Goal: Check status: Check status

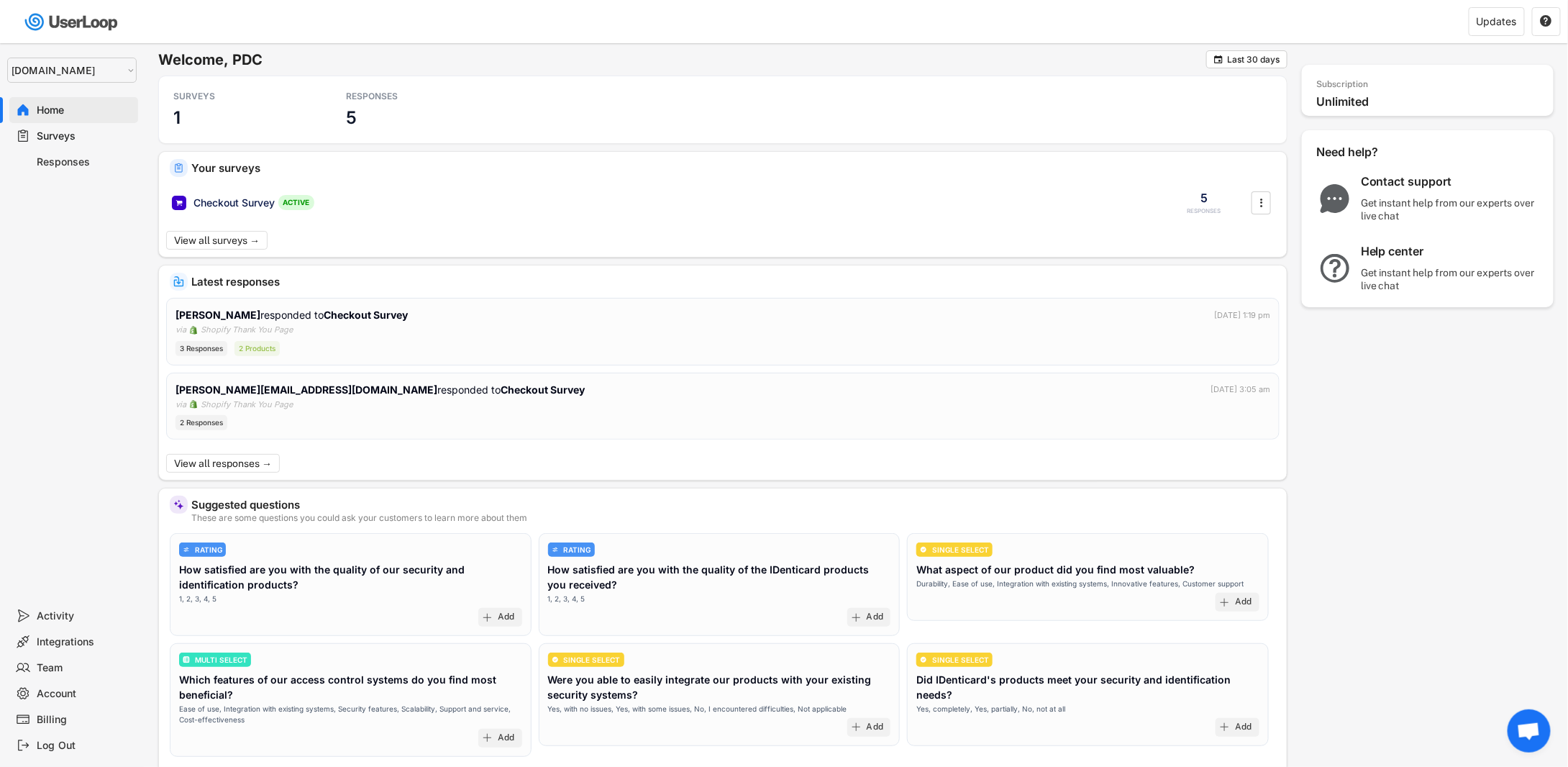
click at [82, 141] on div "Surveys" at bounding box center [85, 137] width 95 height 14
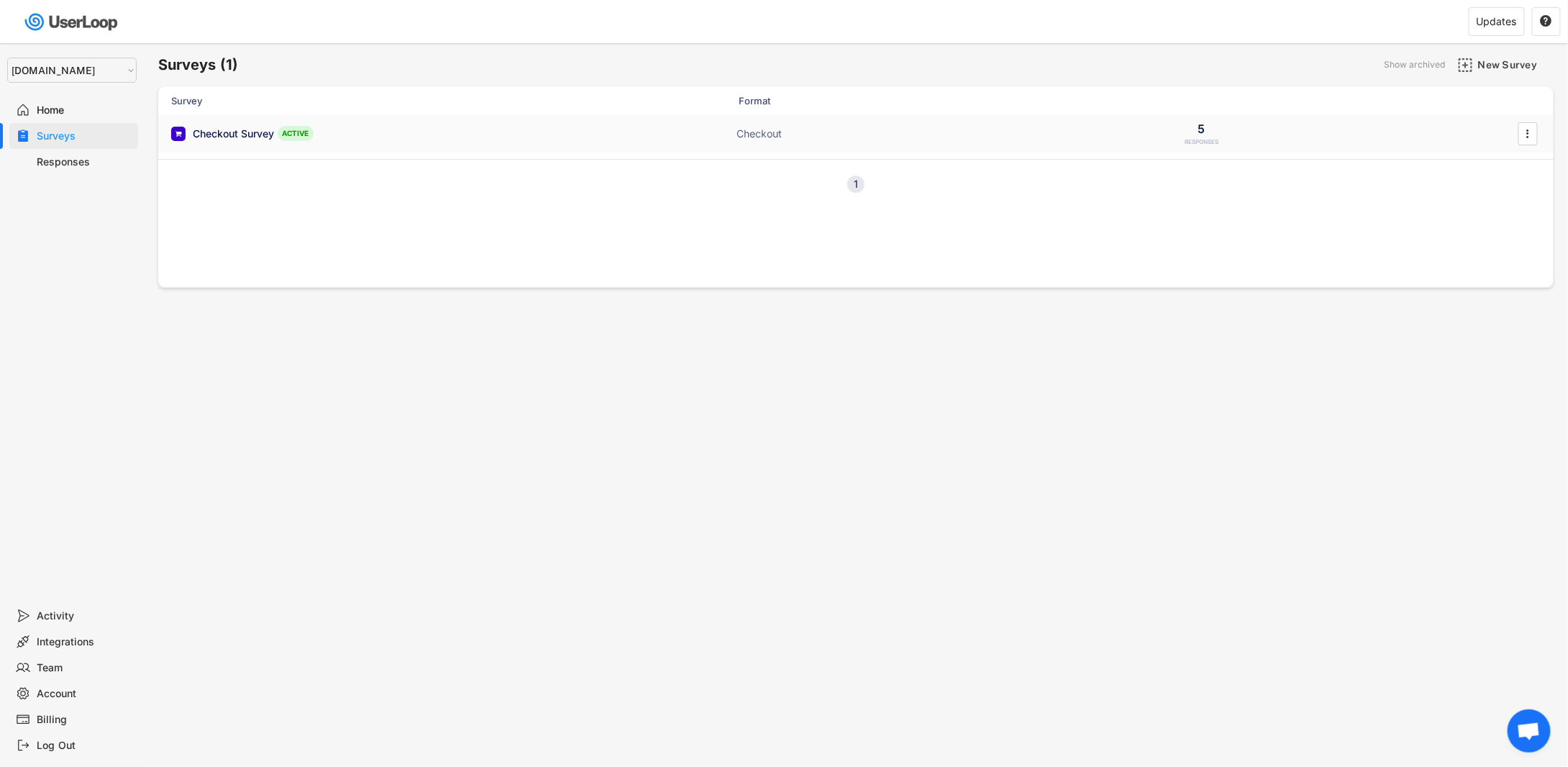
click at [315, 128] on div "Checkout Survey ACTIVE" at bounding box center [315, 134] width 287 height 15
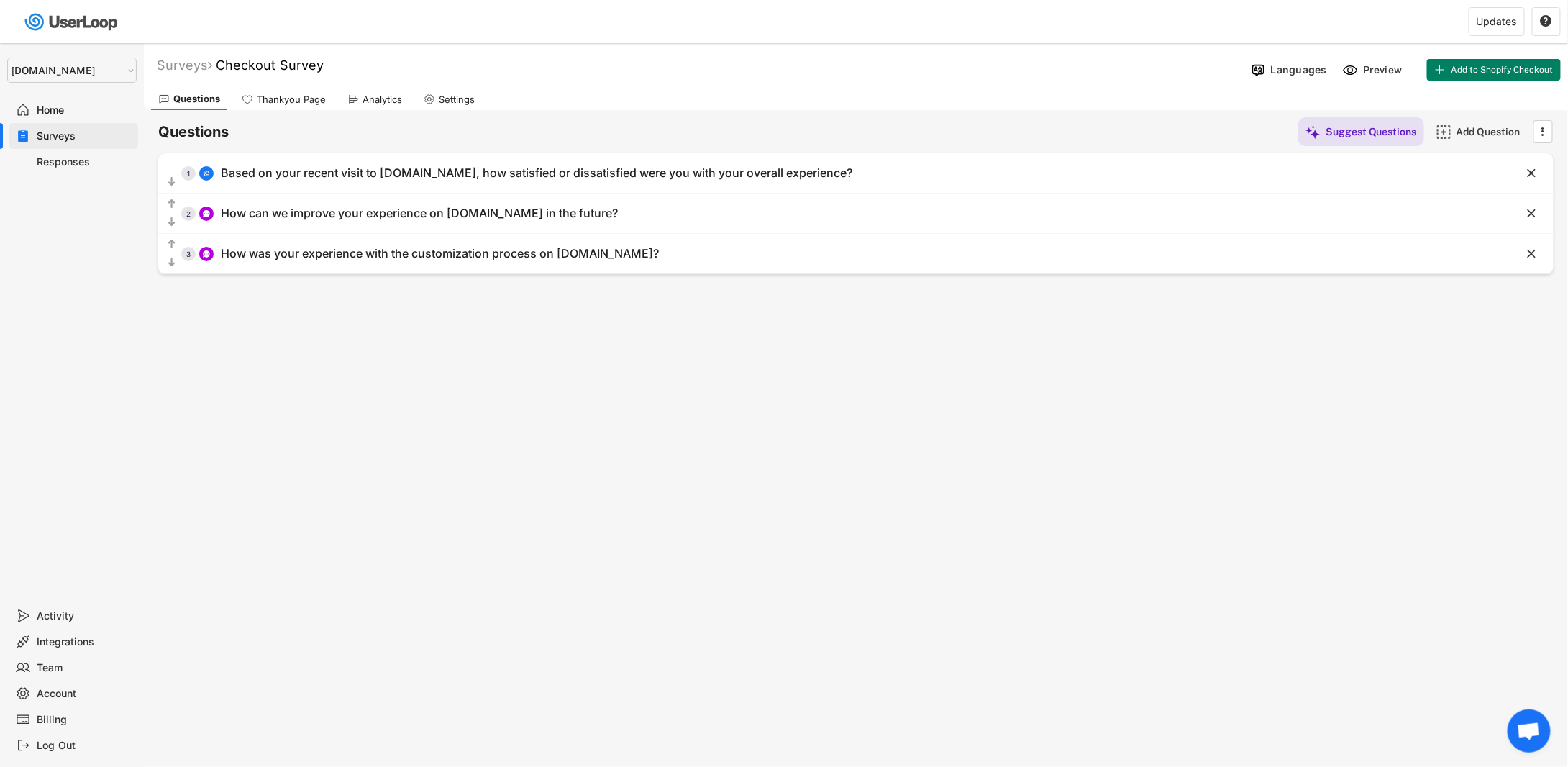
click at [73, 158] on div "Responses" at bounding box center [85, 162] width 95 height 14
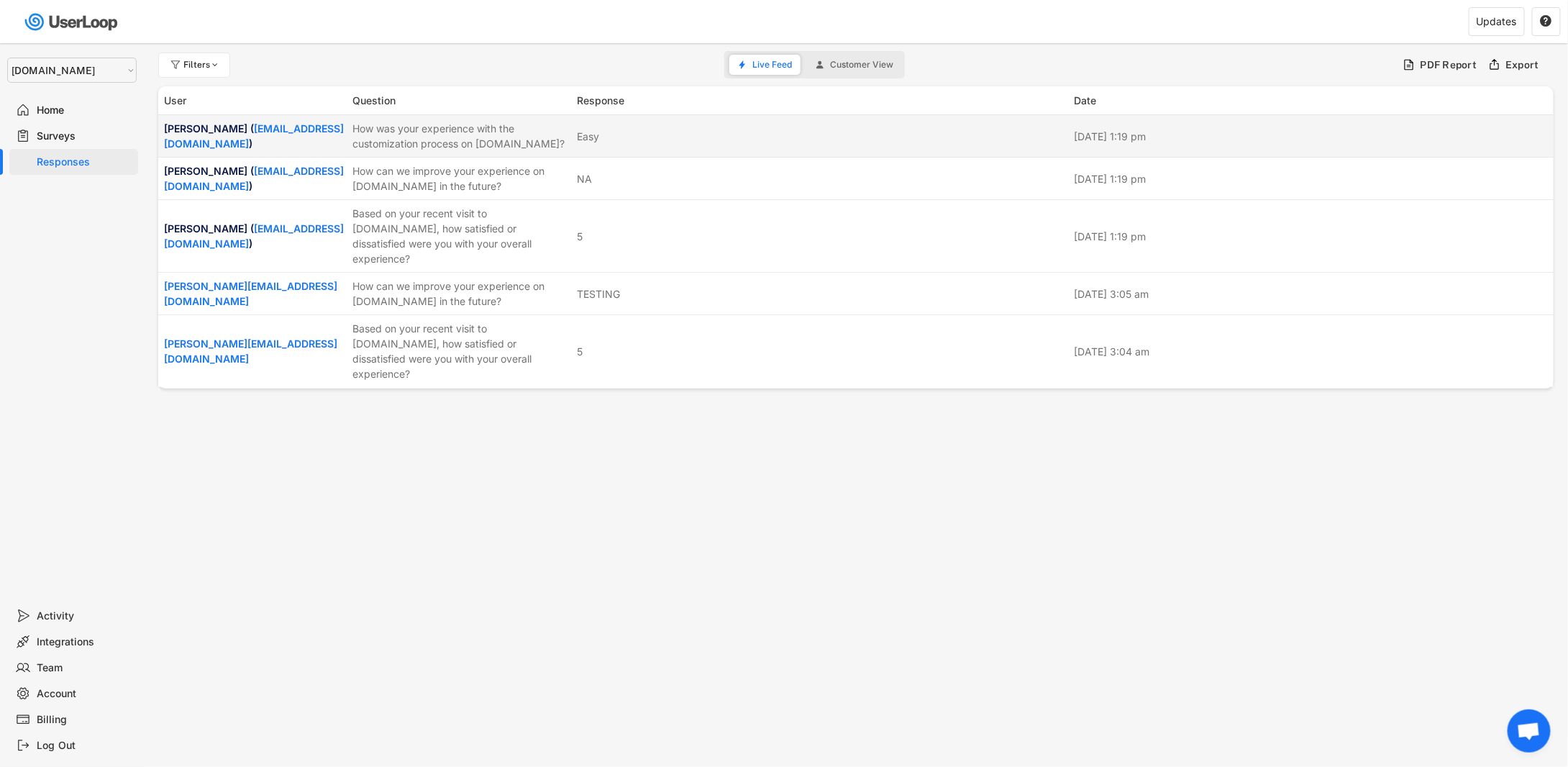
click at [236, 122] on div "[PERSON_NAME] ( [EMAIL_ADDRESS][DOMAIN_NAME] )" at bounding box center [254, 135] width 180 height 30
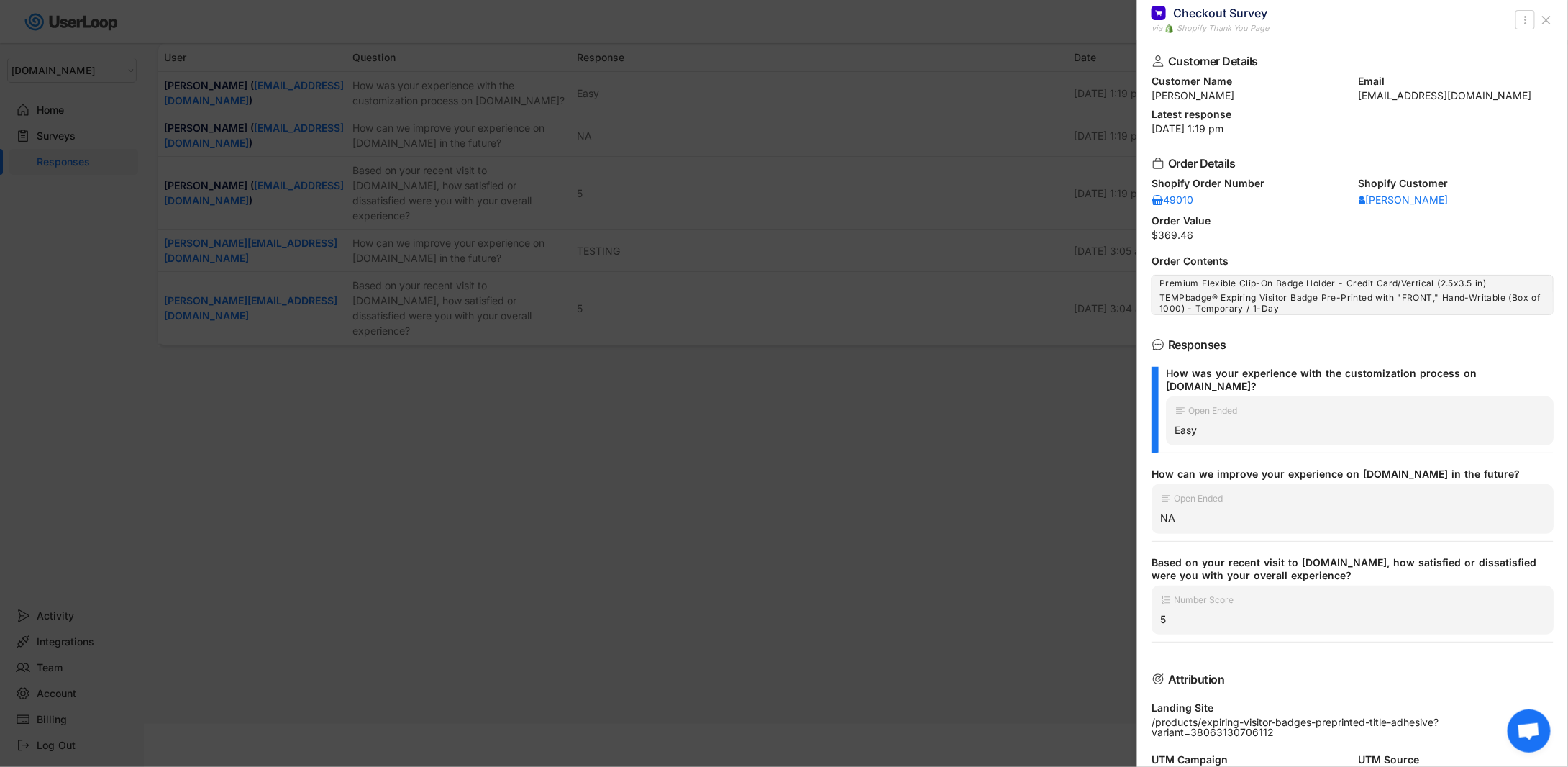
select select ""PLACEHOLDER_1427118222253""
select select
